Goal: Task Accomplishment & Management: Complete application form

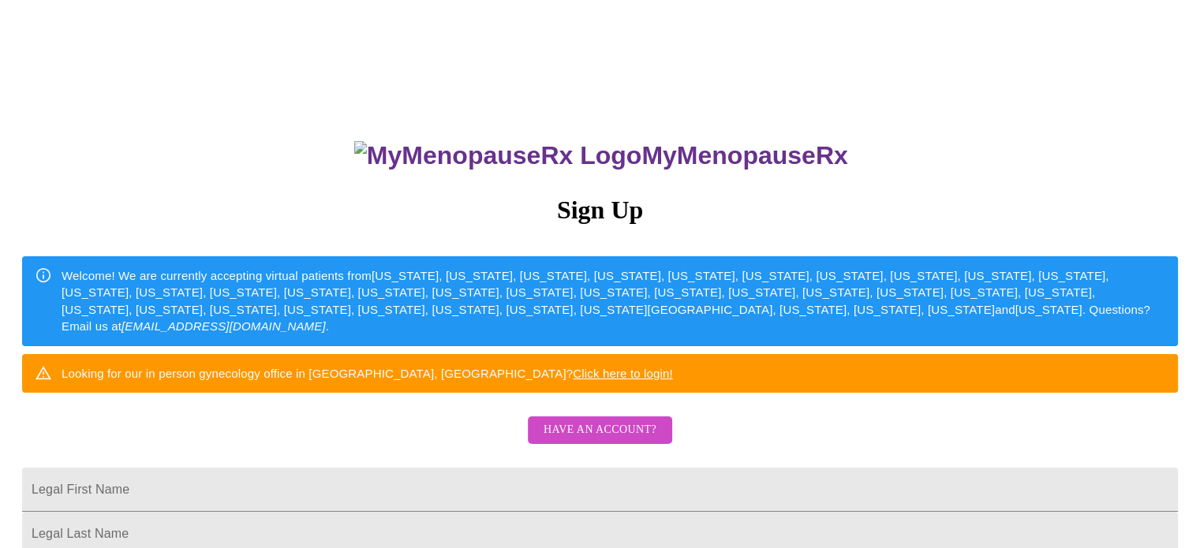
scroll to position [316, 0]
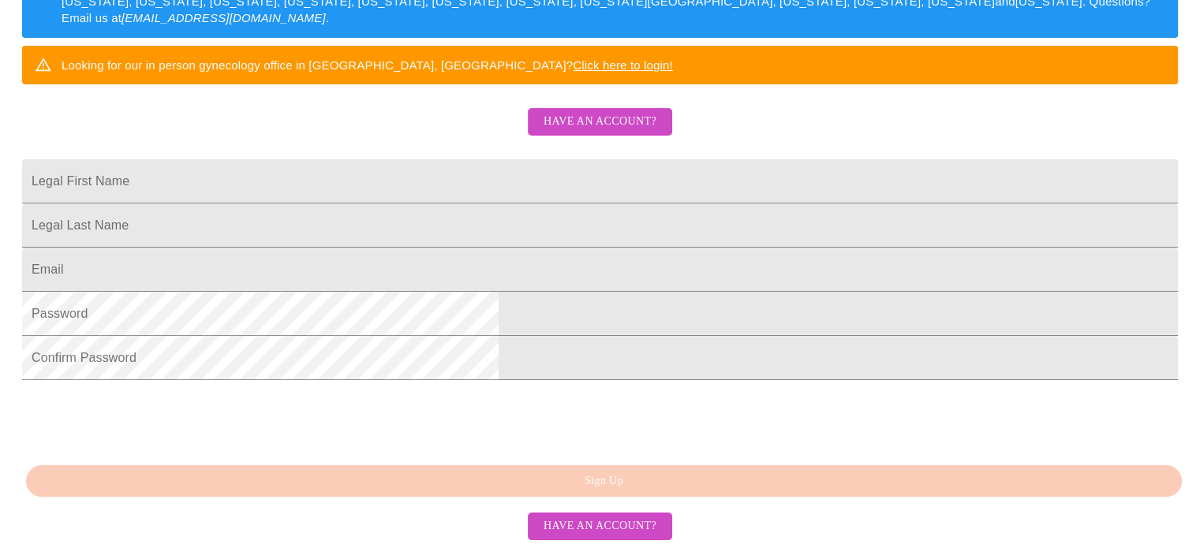
click at [601, 204] on input "Legal First Name" at bounding box center [600, 181] width 1156 height 44
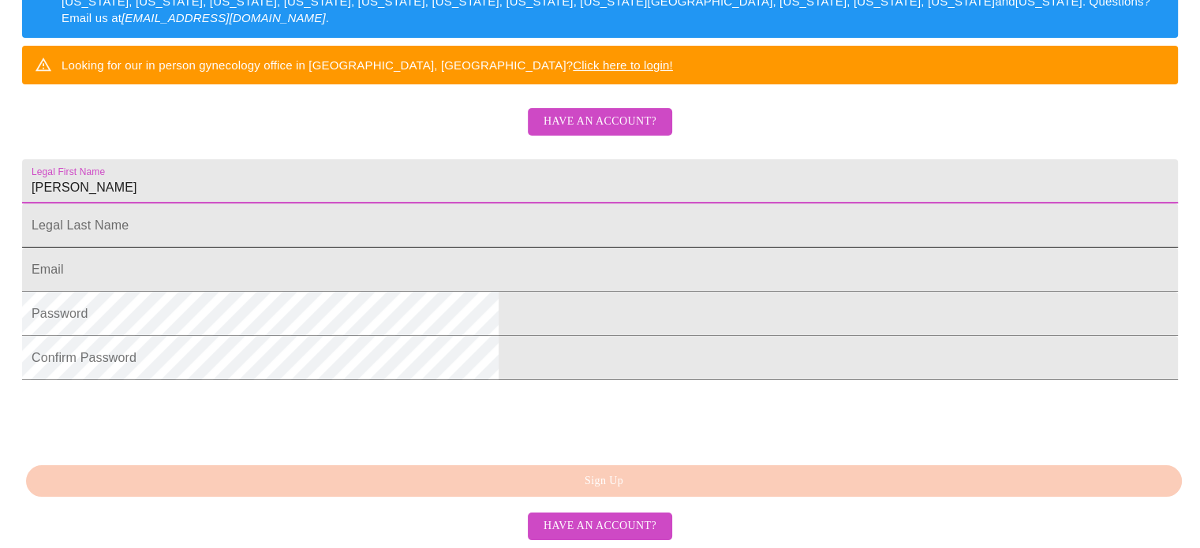
type input "[PERSON_NAME]"
click at [625, 248] on input "Legal First Name" at bounding box center [600, 226] width 1156 height 44
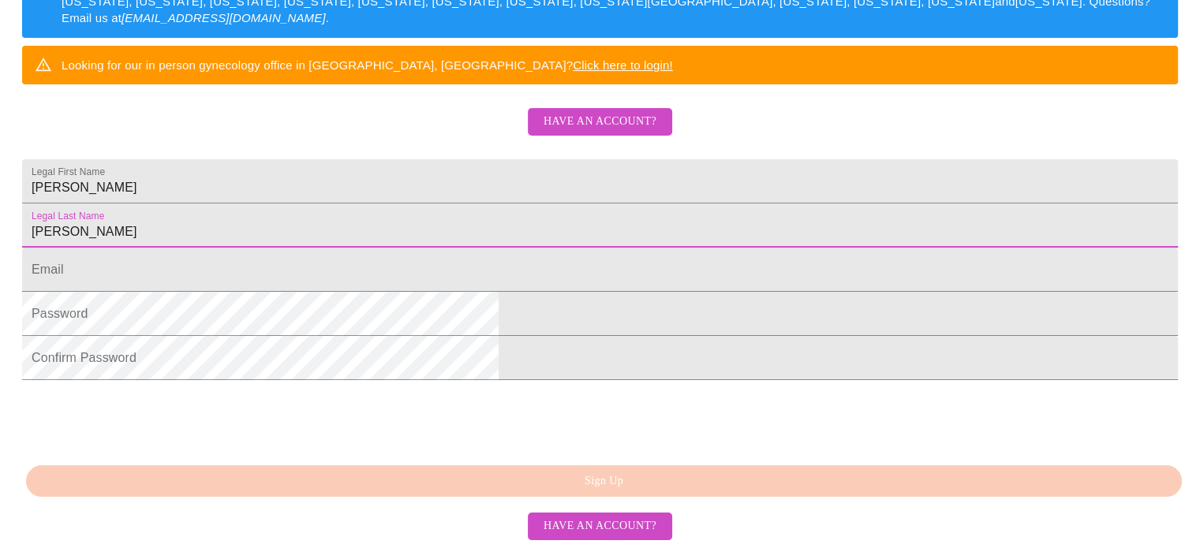
type input "[PERSON_NAME]"
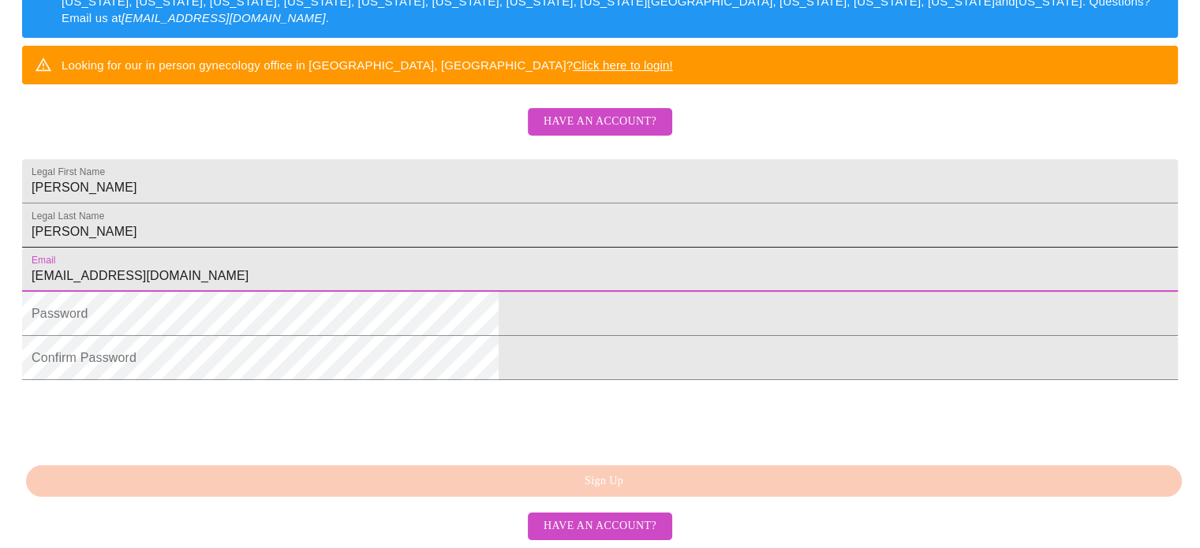
type input "[EMAIL_ADDRESS][DOMAIN_NAME]"
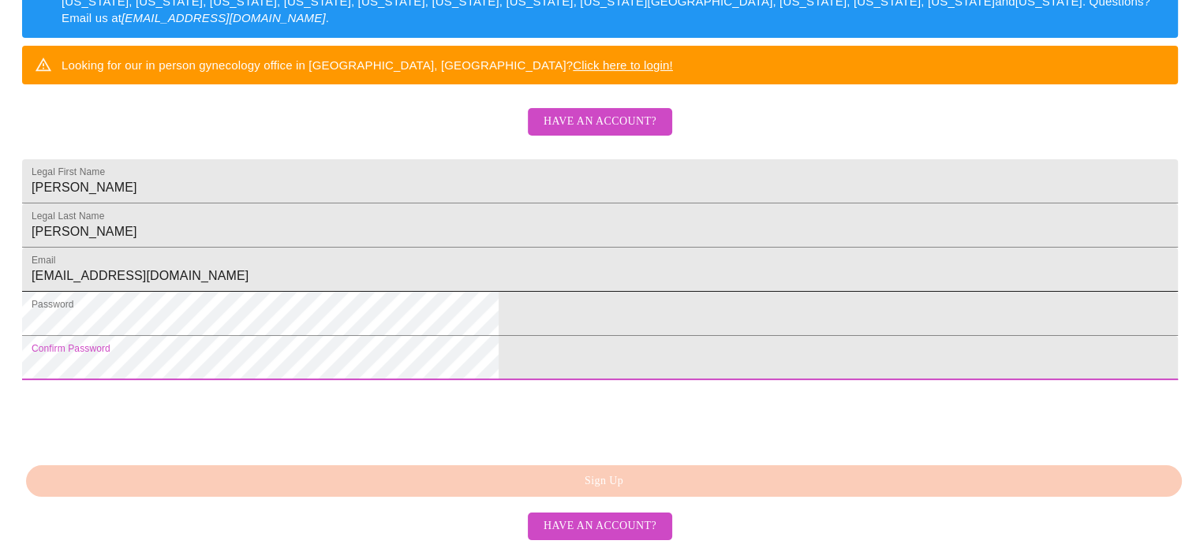
scroll to position [429, 0]
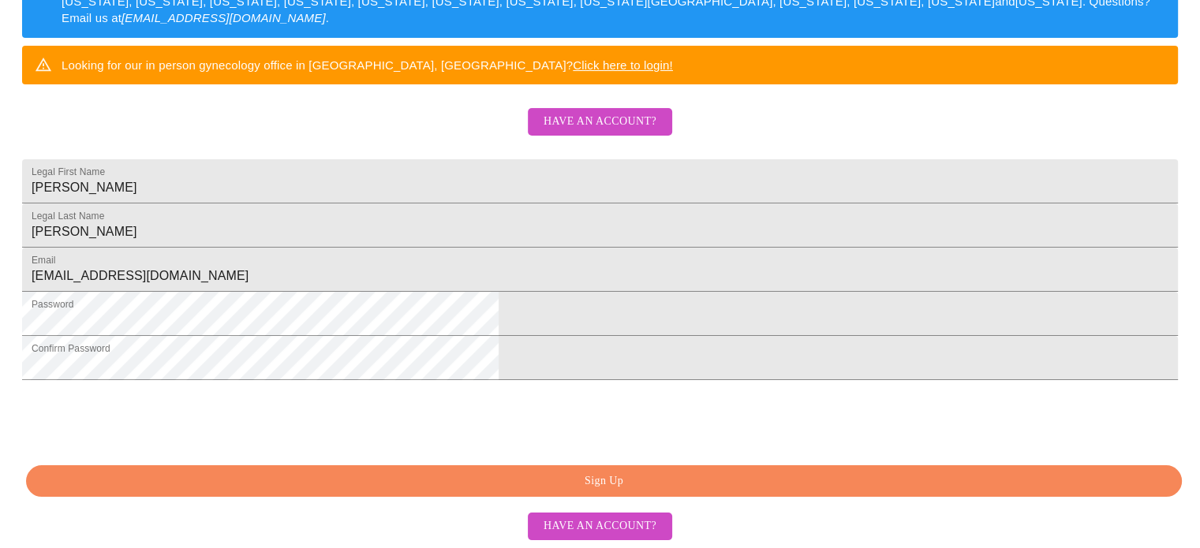
click at [559, 488] on span "Sign Up" at bounding box center [603, 482] width 1119 height 20
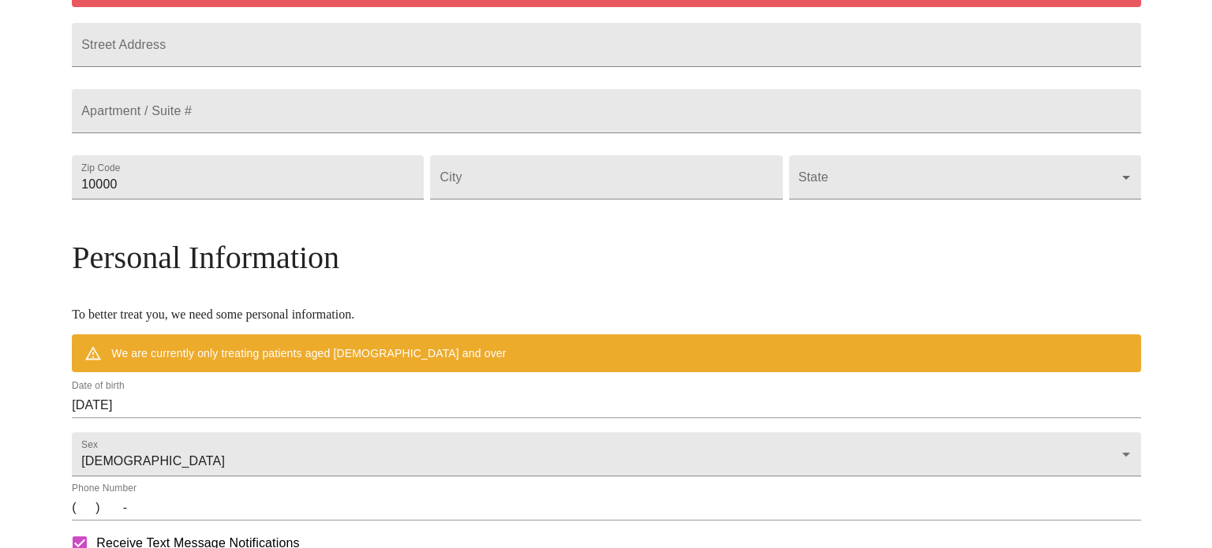
scroll to position [367, 0]
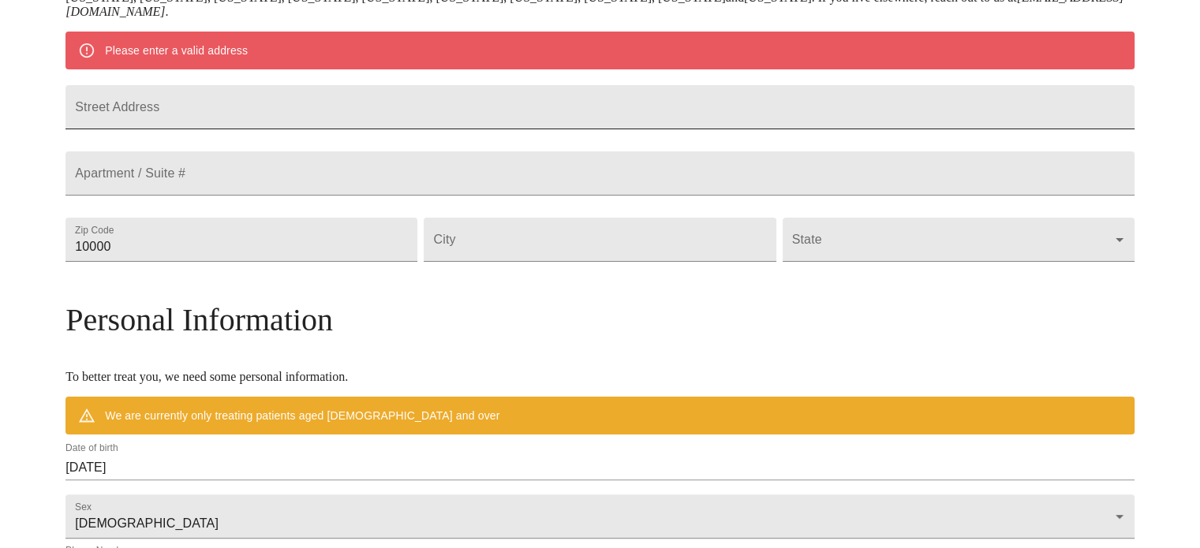
click at [508, 113] on input "Street Address" at bounding box center [599, 107] width 1069 height 44
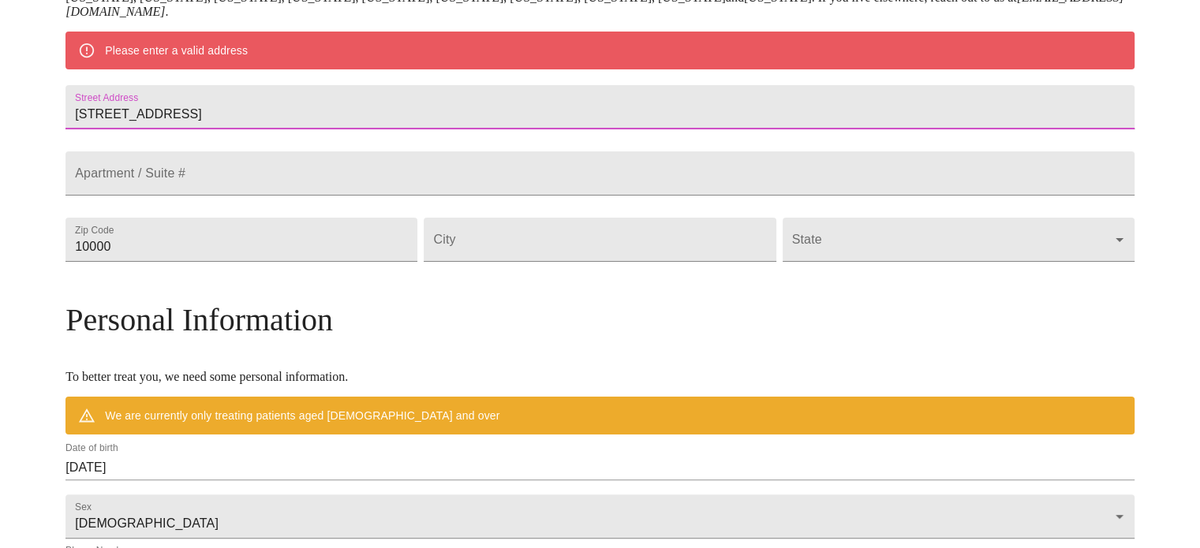
type input "[STREET_ADDRESS]"
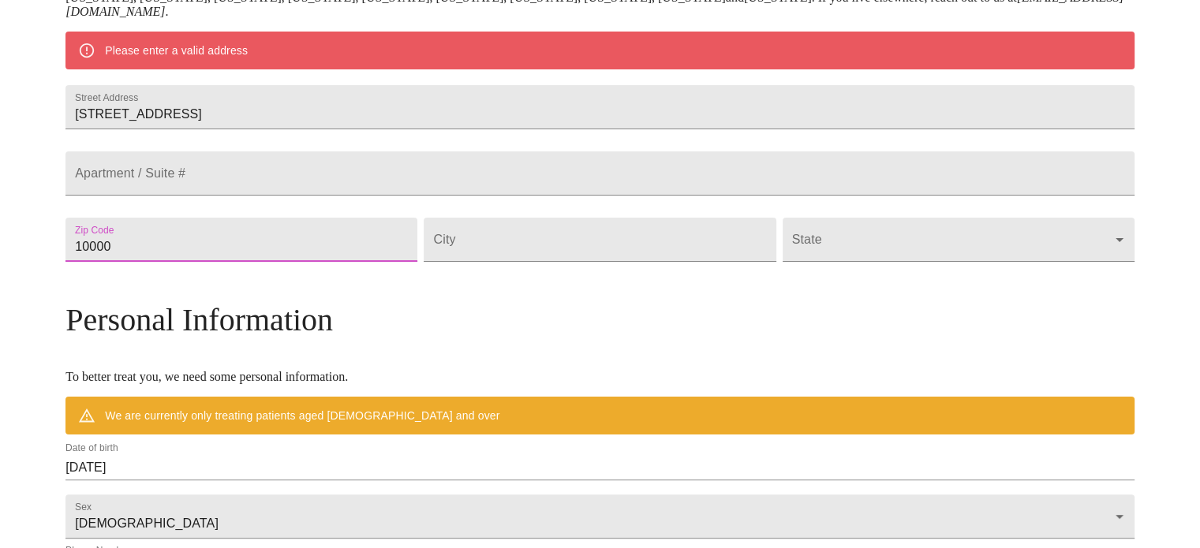
drag, startPoint x: 366, startPoint y: 288, endPoint x: 151, endPoint y: 288, distance: 214.6
click at [151, 288] on div "MyMenopauseRx Welcome to MyMenopauseRx Since it's your first time here, you'll …" at bounding box center [599, 261] width 1069 height 1244
type input "37209"
type input "[GEOGRAPHIC_DATA]"
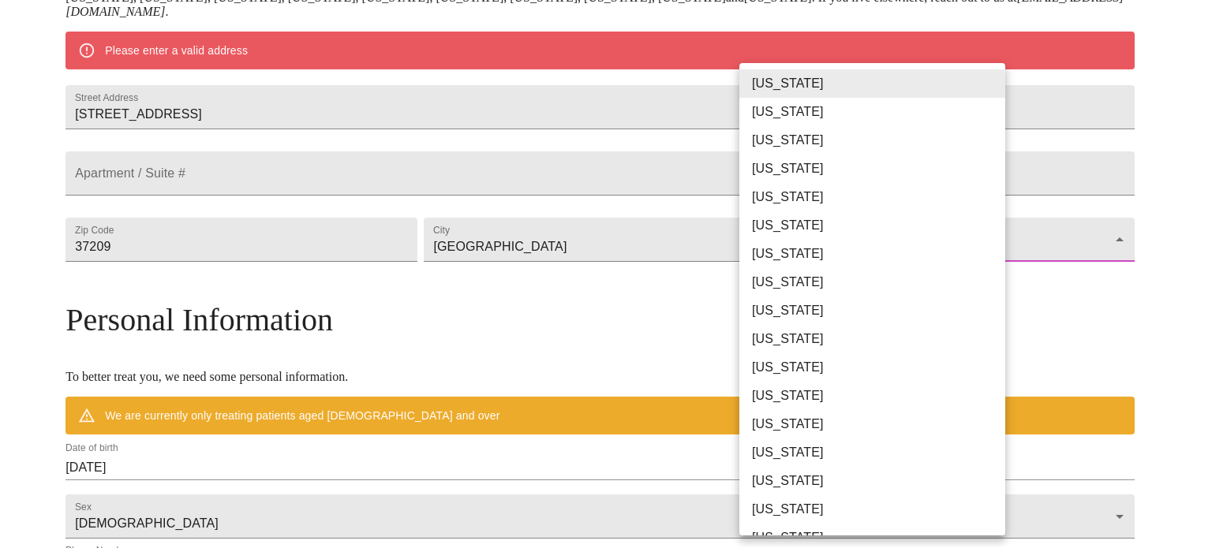
click at [947, 277] on body "MyMenopauseRx Welcome to MyMenopauseRx Since it's your first time here, you'll …" at bounding box center [605, 261] width 1199 height 1244
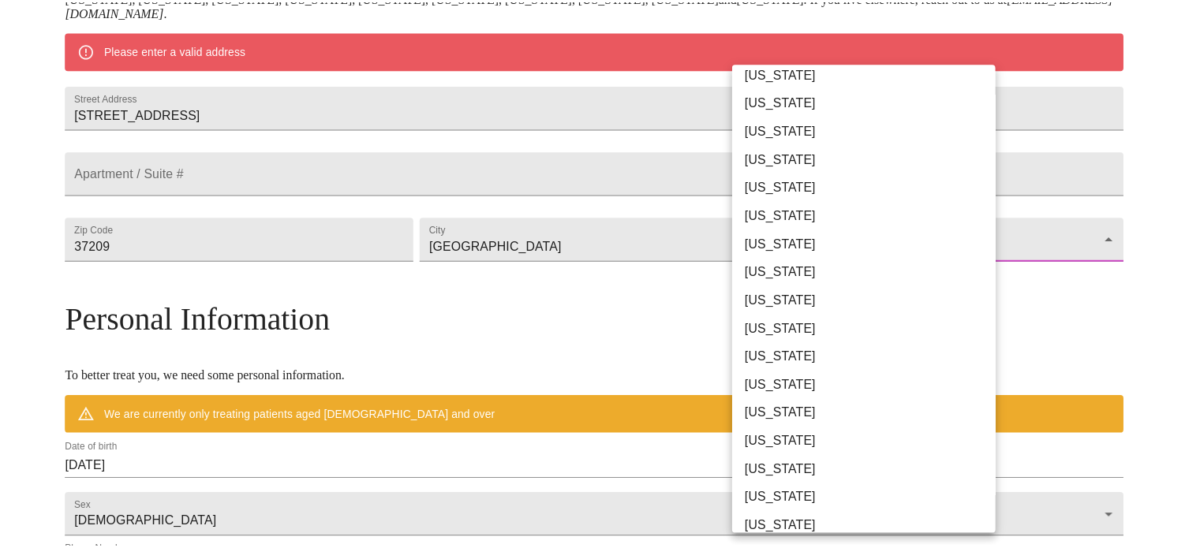
scroll to position [789, 0]
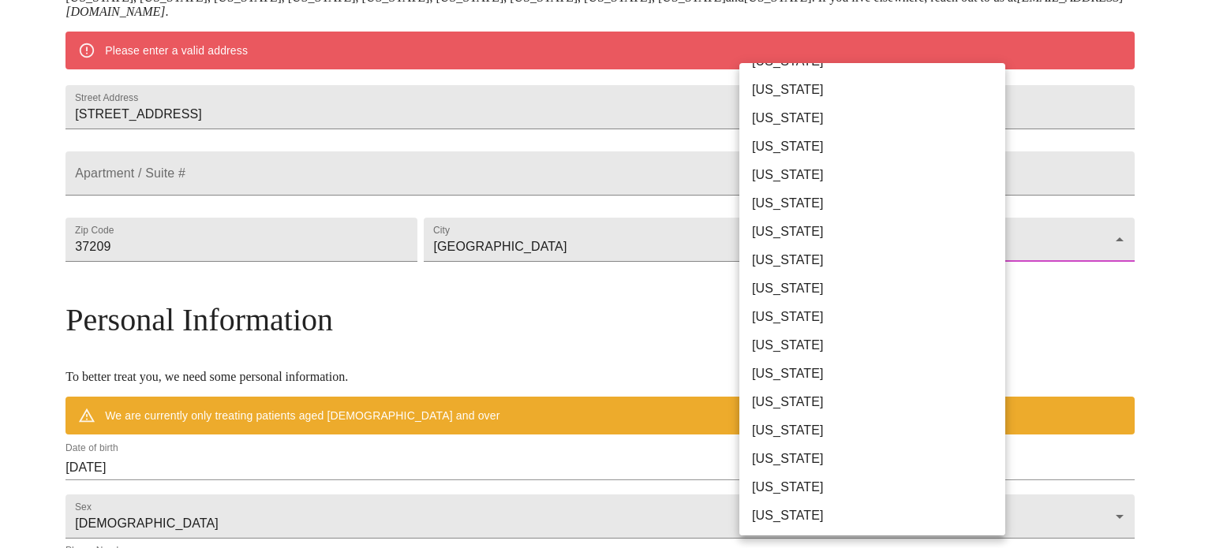
click at [890, 449] on li "[US_STATE]" at bounding box center [878, 459] width 278 height 28
type input "[US_STATE]"
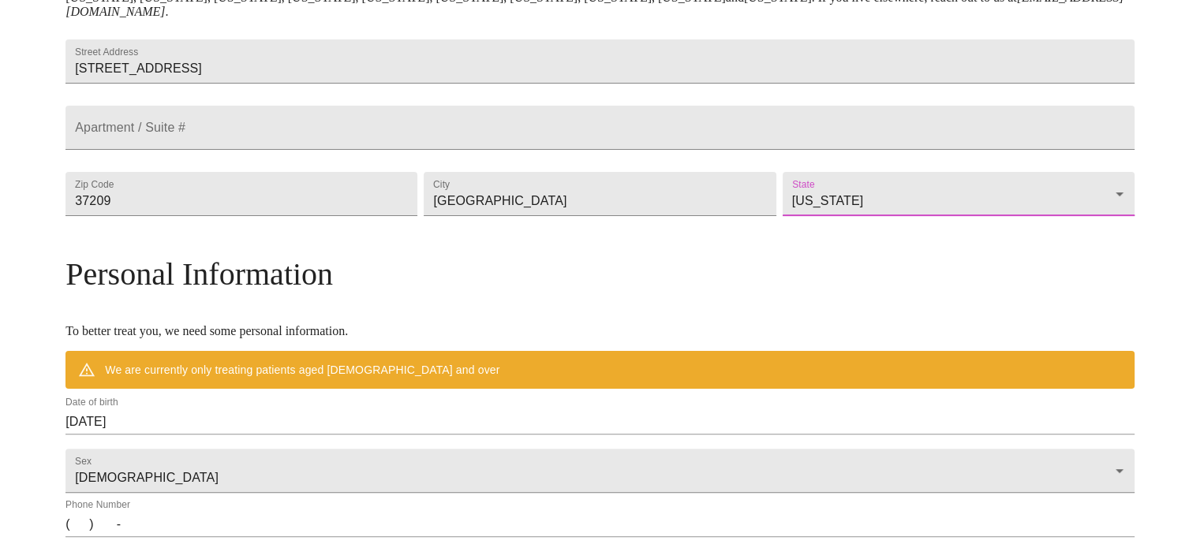
click at [18, 334] on div "MyMenopauseRx Welcome to MyMenopauseRx Since it's your first time here, you'll …" at bounding box center [599, 238] width 1187 height 1198
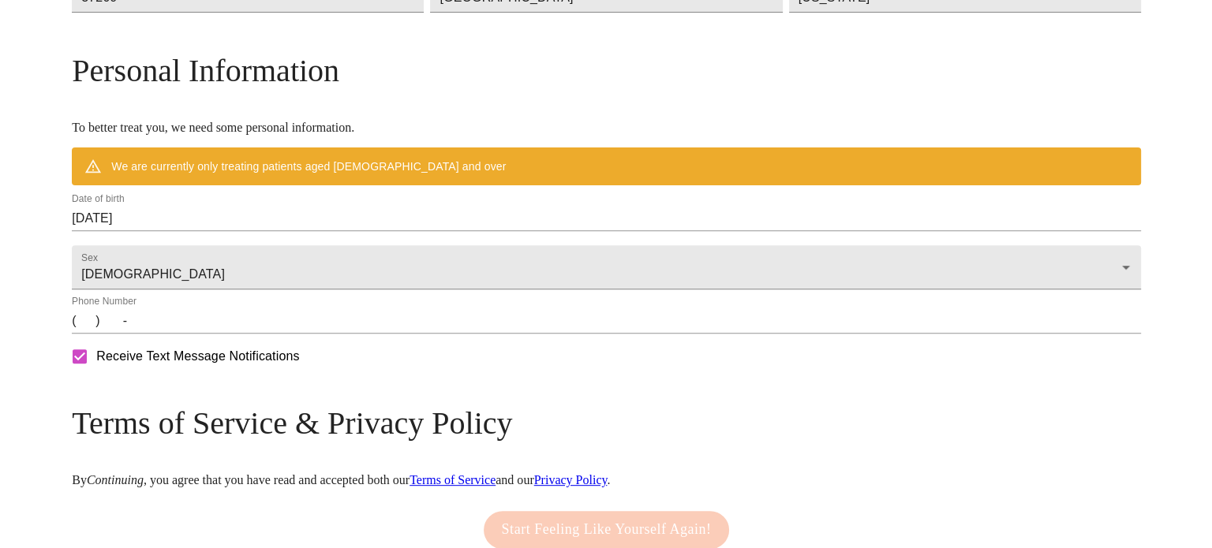
scroll to position [604, 0]
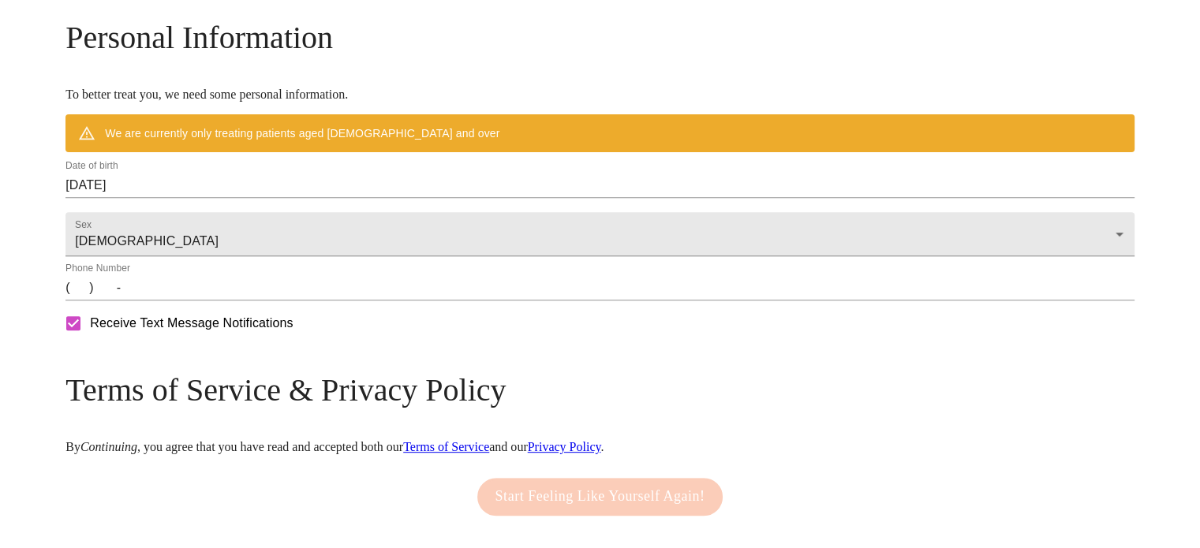
click at [357, 198] on input "[DATE]" at bounding box center [599, 185] width 1069 height 25
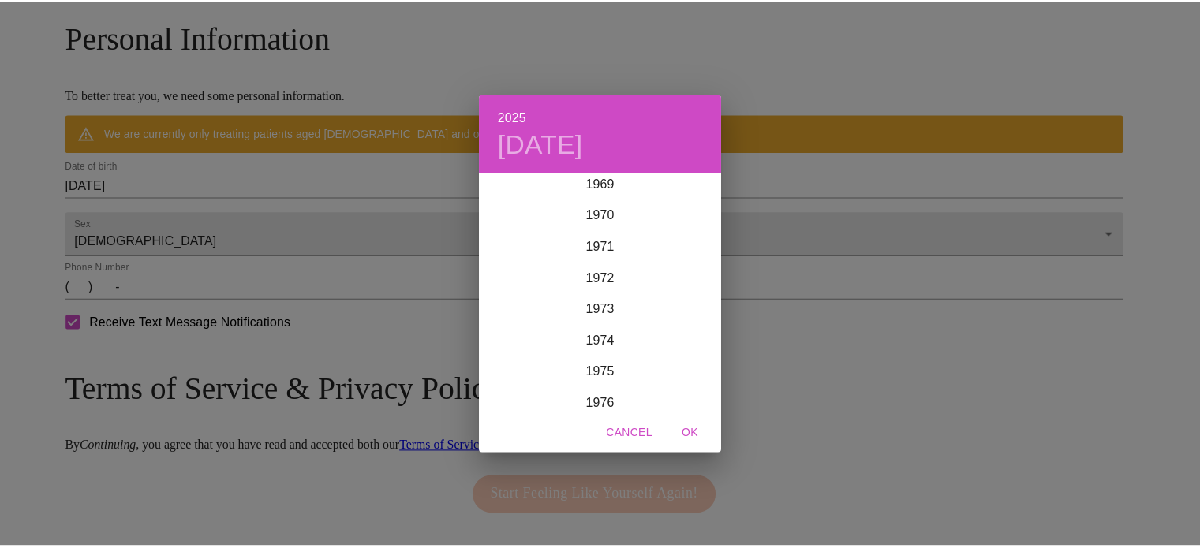
scroll to position [2225, 0]
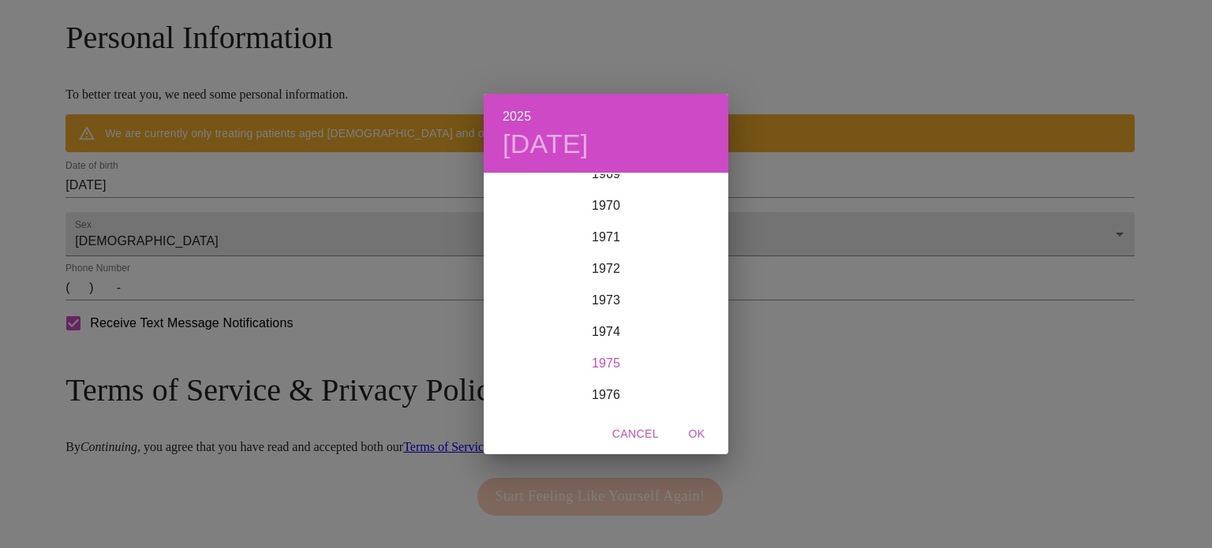
click at [619, 364] on div "1975" at bounding box center [606, 364] width 245 height 32
click at [701, 320] on div "Sep" at bounding box center [687, 322] width 81 height 59
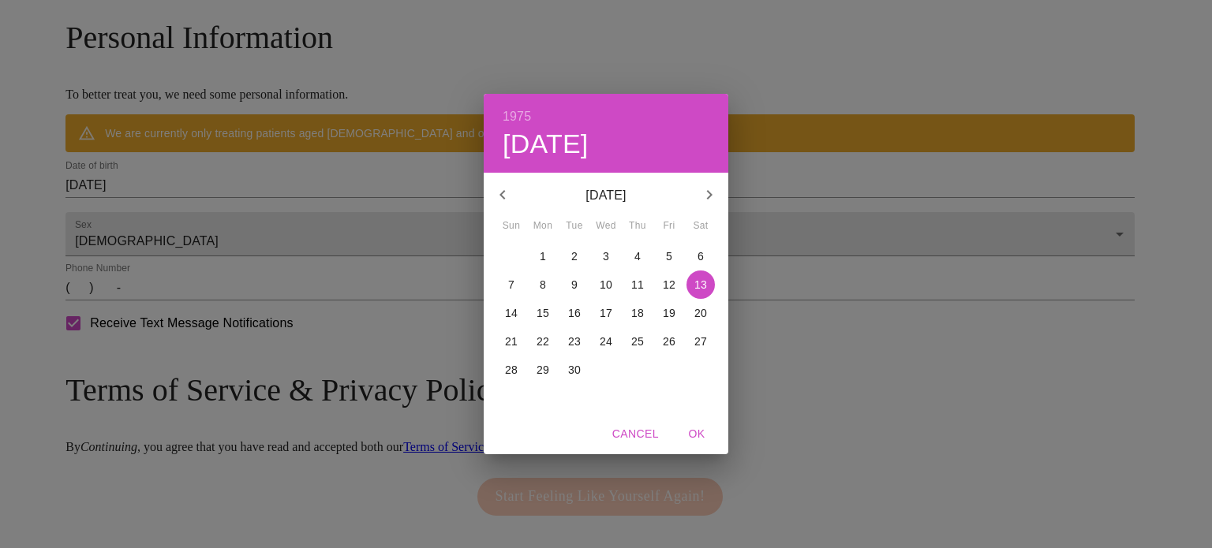
click at [669, 311] on p "19" at bounding box center [669, 313] width 13 height 16
click at [701, 438] on span "OK" at bounding box center [697, 434] width 38 height 20
type input "[DATE]"
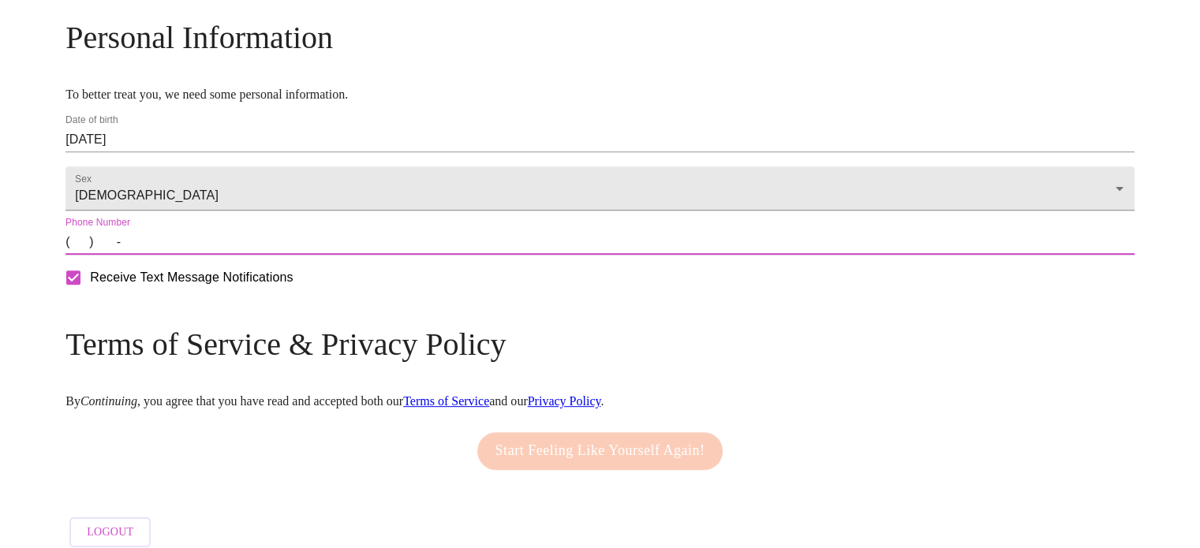
click at [324, 255] on input "(   )    -" at bounding box center [599, 242] width 1069 height 25
click at [200, 255] on input "(   )    -" at bounding box center [599, 242] width 1069 height 25
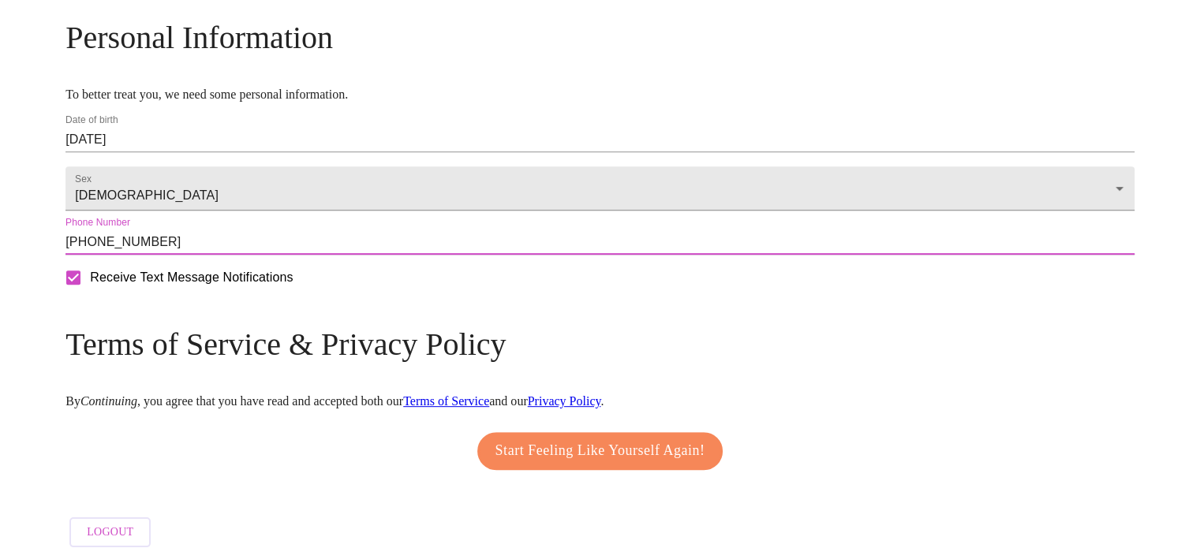
type input "[PHONE_NUMBER]"
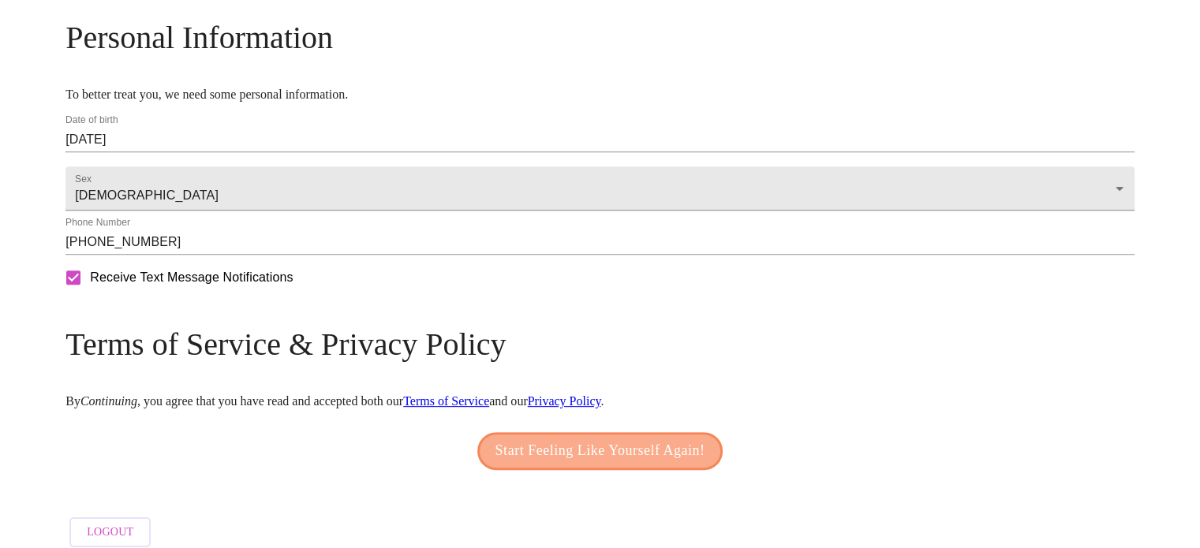
click at [647, 464] on span "Start Feeling Like Yourself Again!" at bounding box center [600, 451] width 210 height 25
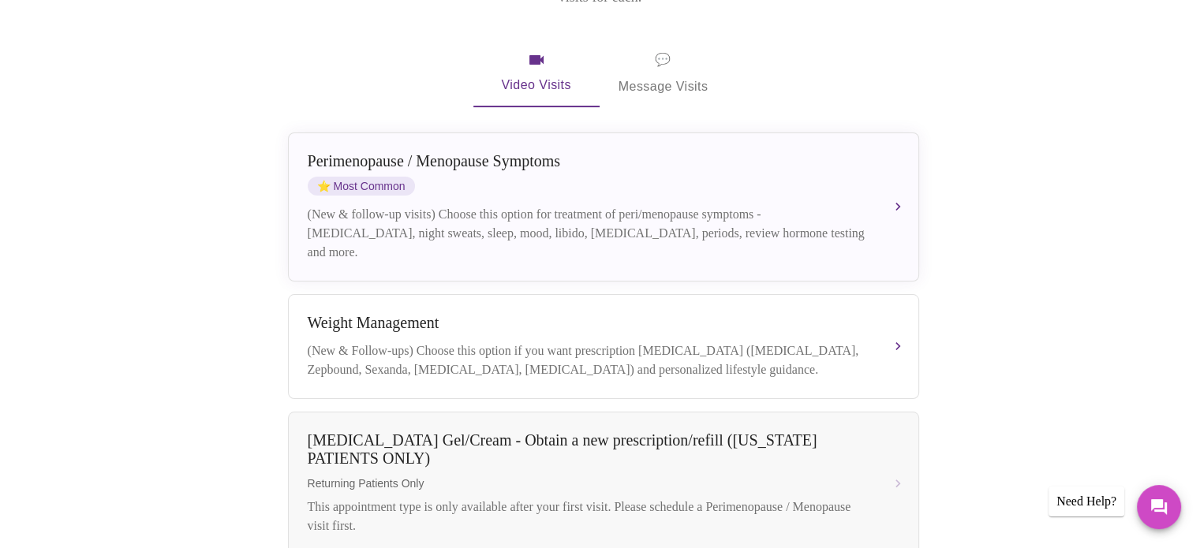
scroll to position [282, 0]
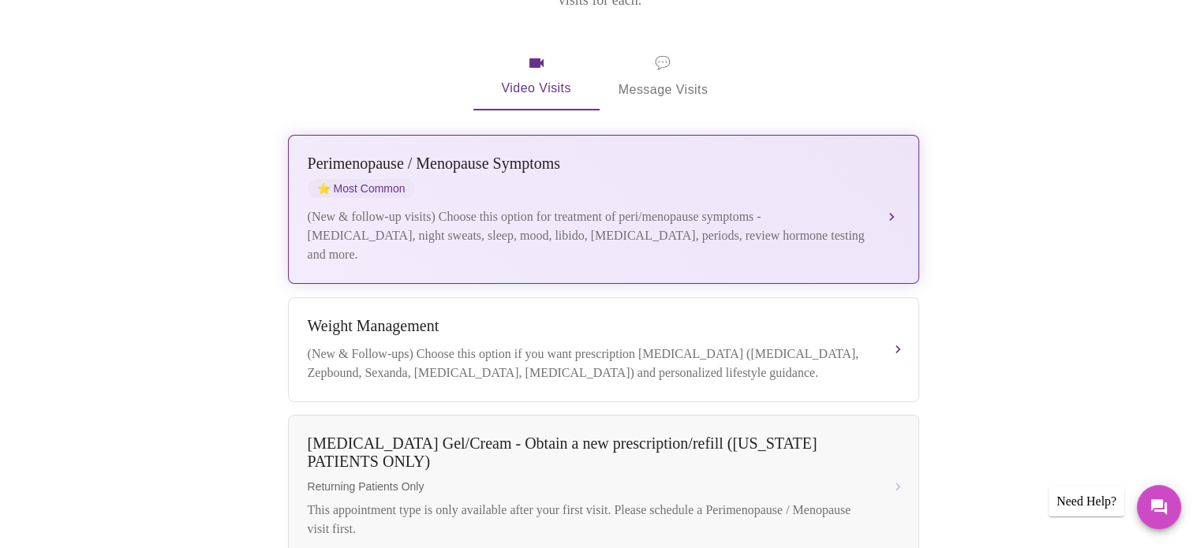
click at [550, 214] on div "(New & follow-up visits) Choose this option for treatment of peri/menopause sym…" at bounding box center [588, 235] width 560 height 57
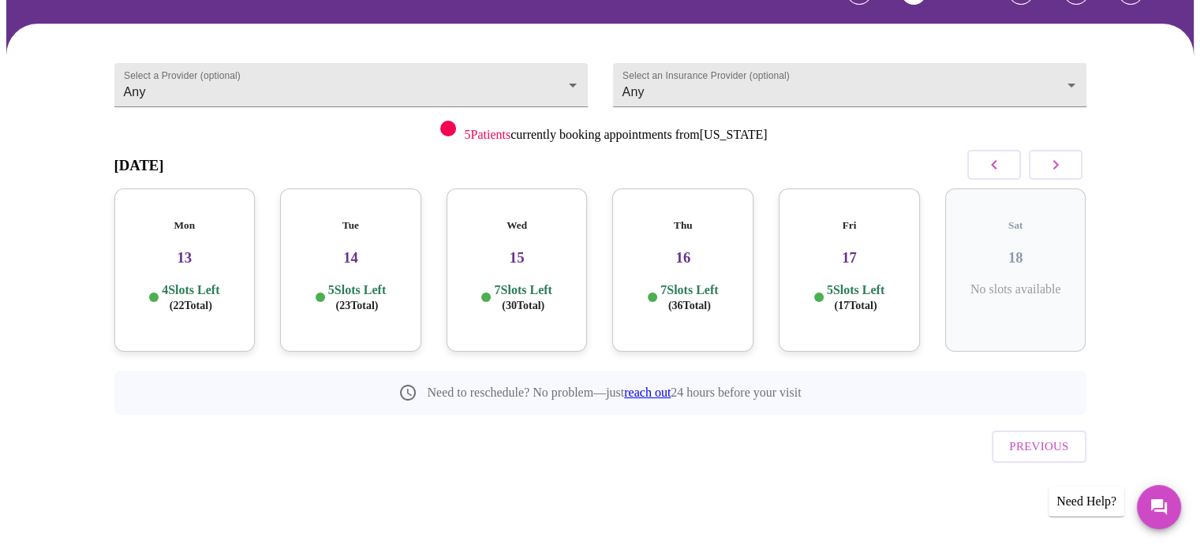
scroll to position [70, 0]
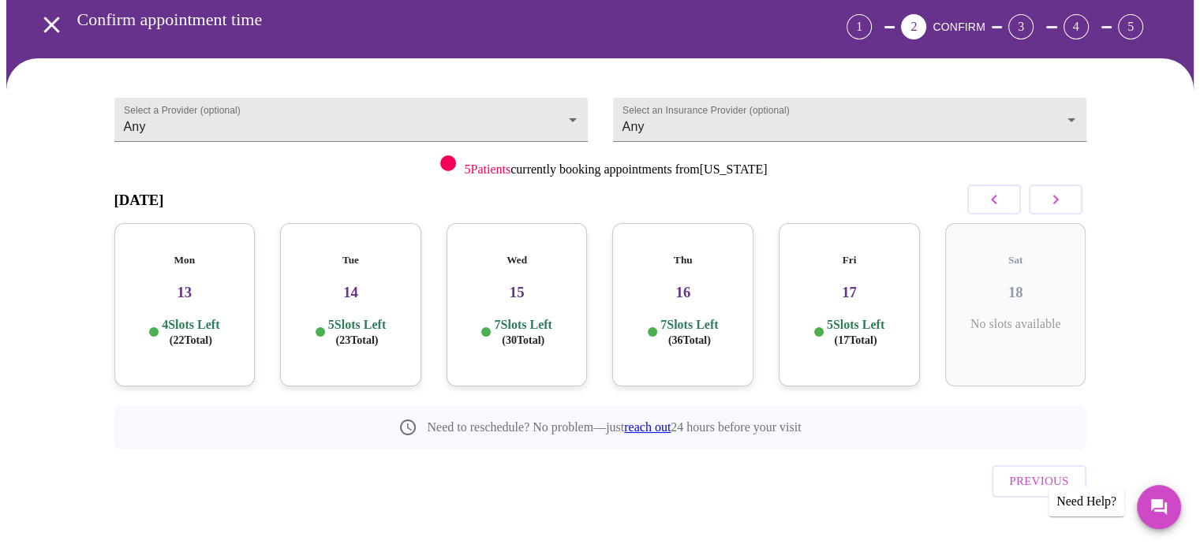
click at [856, 284] on h3 "17" at bounding box center [849, 292] width 116 height 17
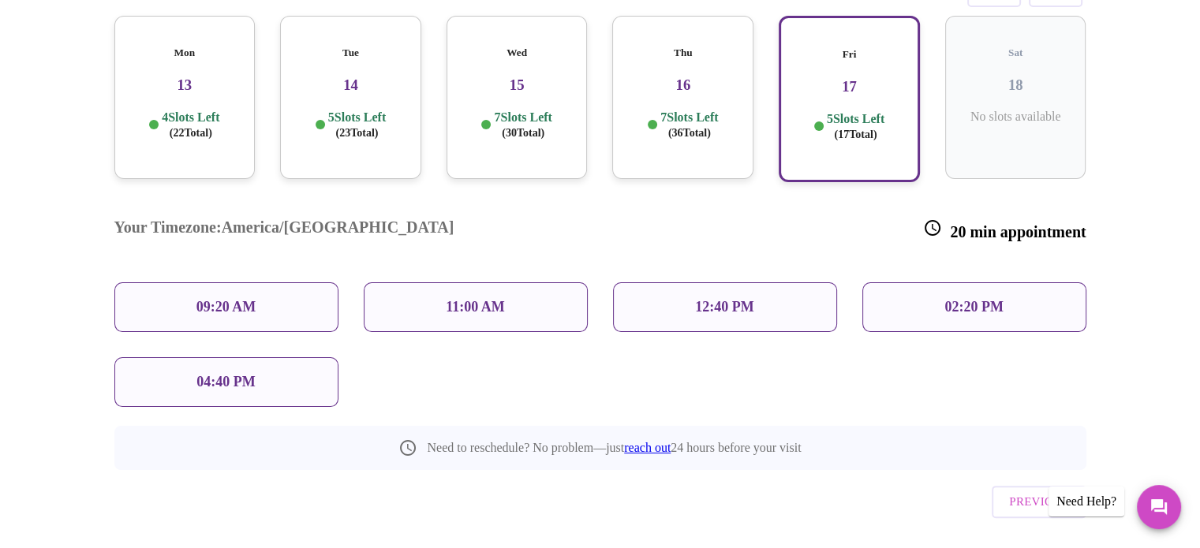
click at [247, 299] on p "09:20 AM" at bounding box center [226, 307] width 60 height 17
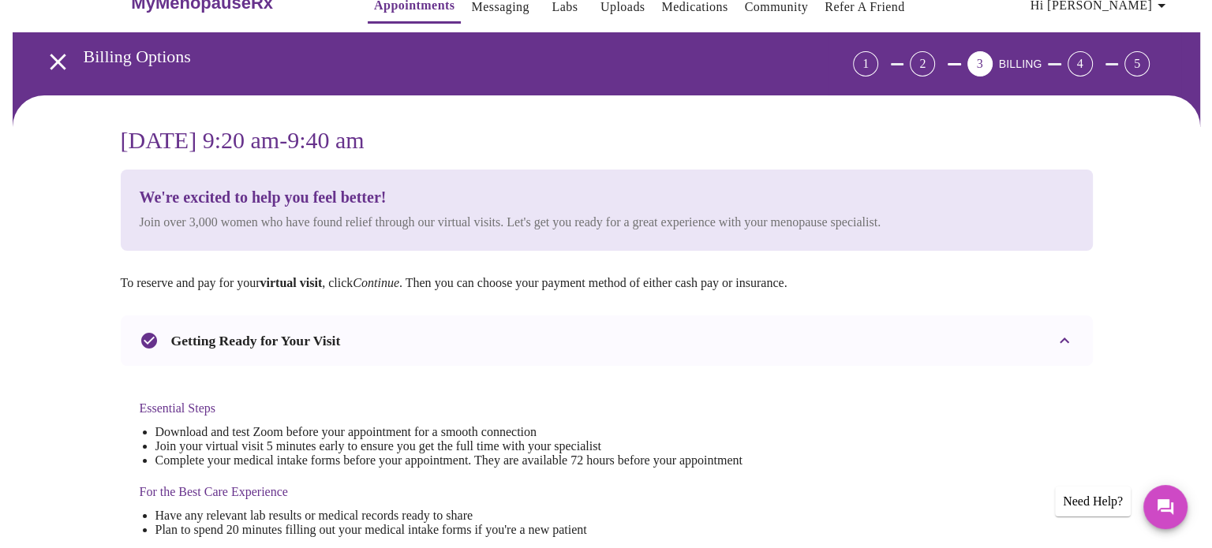
scroll to position [0, 0]
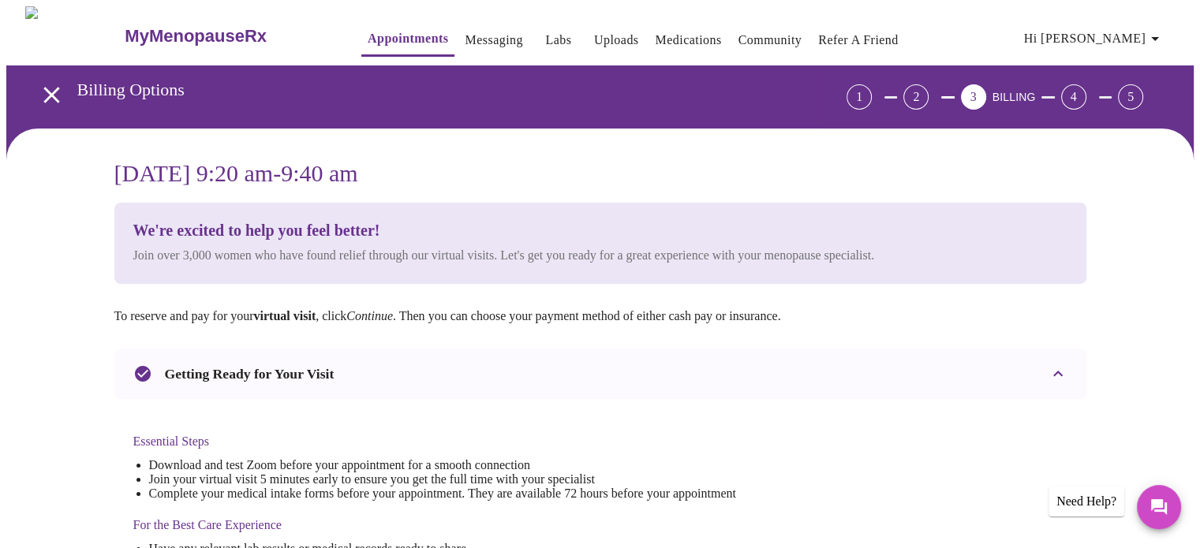
click at [545, 36] on link "Labs" at bounding box center [558, 40] width 26 height 22
